Goal: Task Accomplishment & Management: Use online tool/utility

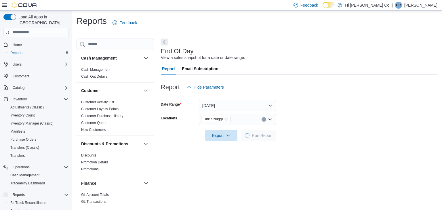
scroll to position [2, 0]
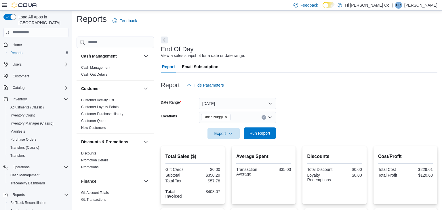
click at [256, 134] on span "Run Report" at bounding box center [259, 133] width 21 height 6
